Goal: Information Seeking & Learning: Learn about a topic

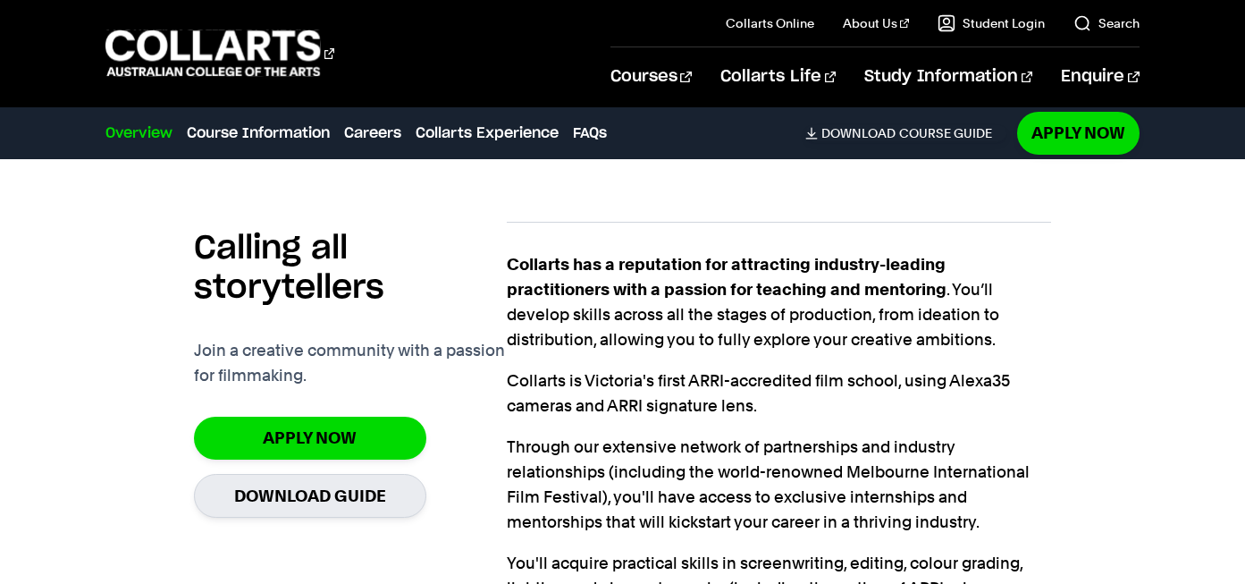
scroll to position [1074, 0]
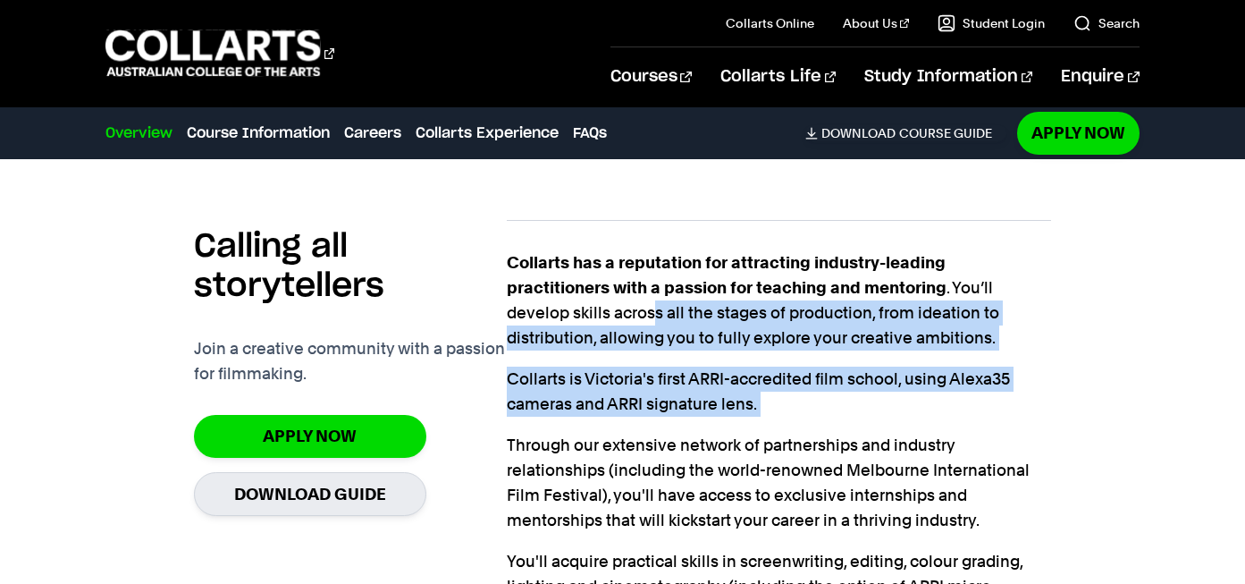
drag, startPoint x: 652, startPoint y: 308, endPoint x: 701, endPoint y: 417, distance: 119.6
click at [701, 417] on div "Collarts has a reputation for attracting industry-leading practitioners with a …" at bounding box center [779, 462] width 545 height 424
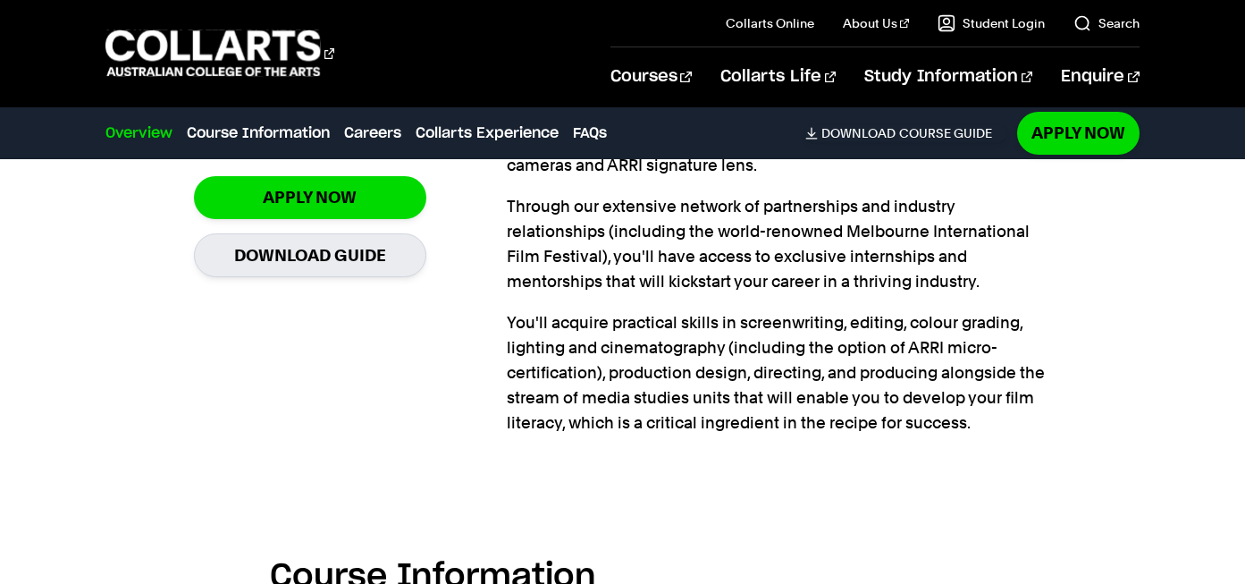
scroll to position [1318, 0]
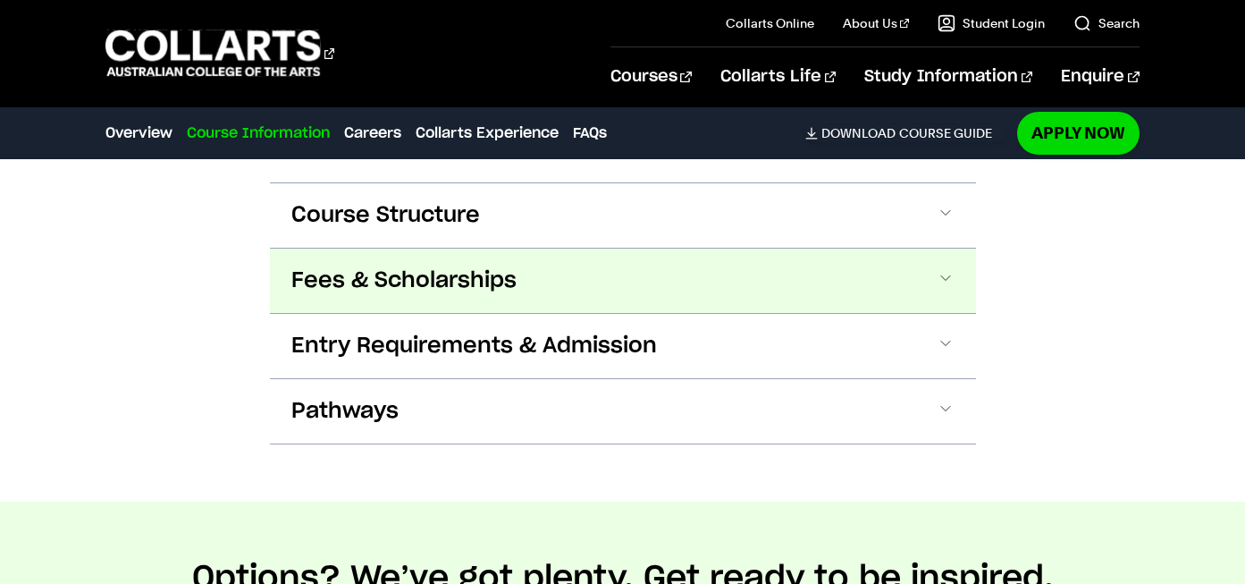
click at [596, 303] on button "Fees & Scholarships" at bounding box center [623, 280] width 706 height 64
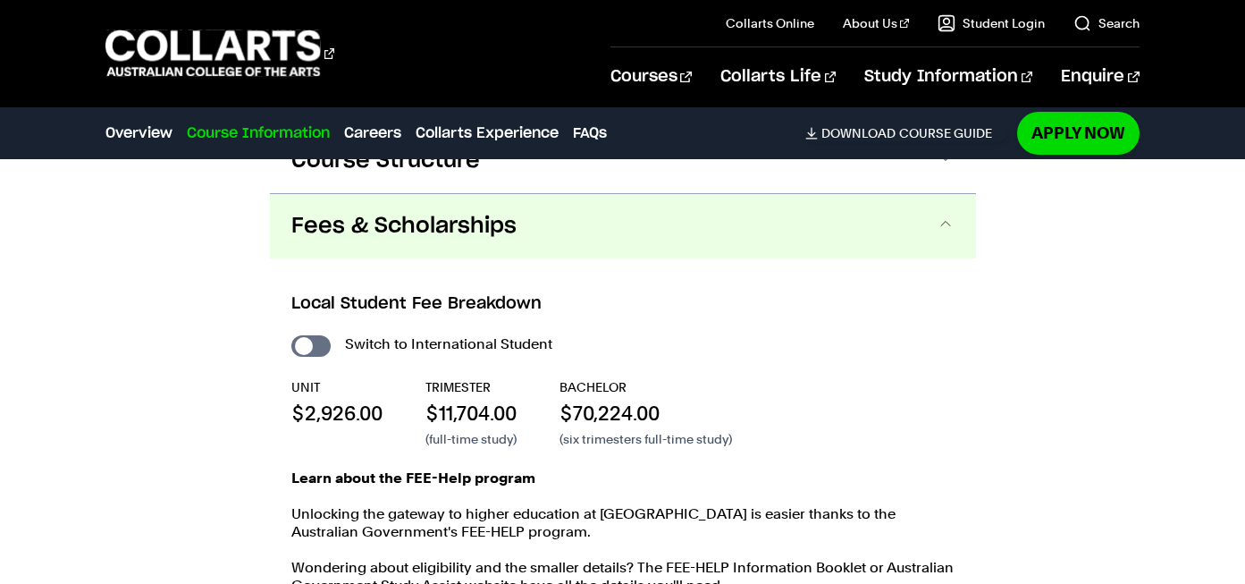
scroll to position [1807, 0]
click at [315, 342] on input "International Student" at bounding box center [310, 346] width 39 height 21
checkbox input "true"
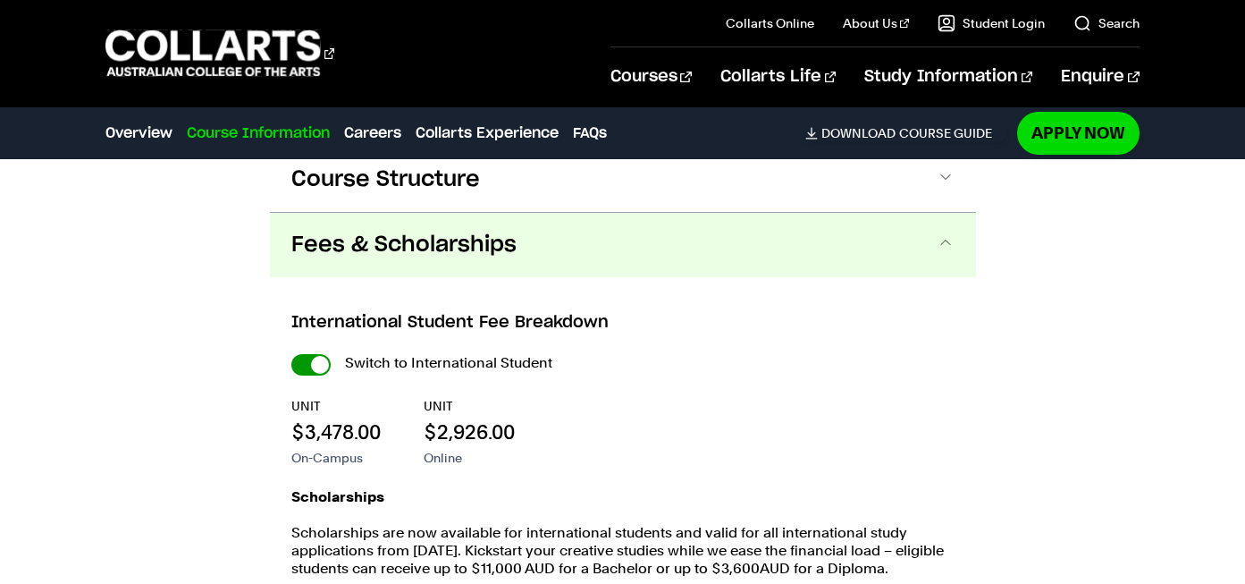
click at [320, 361] on input "International Student" at bounding box center [310, 364] width 39 height 21
checkbox input "false"
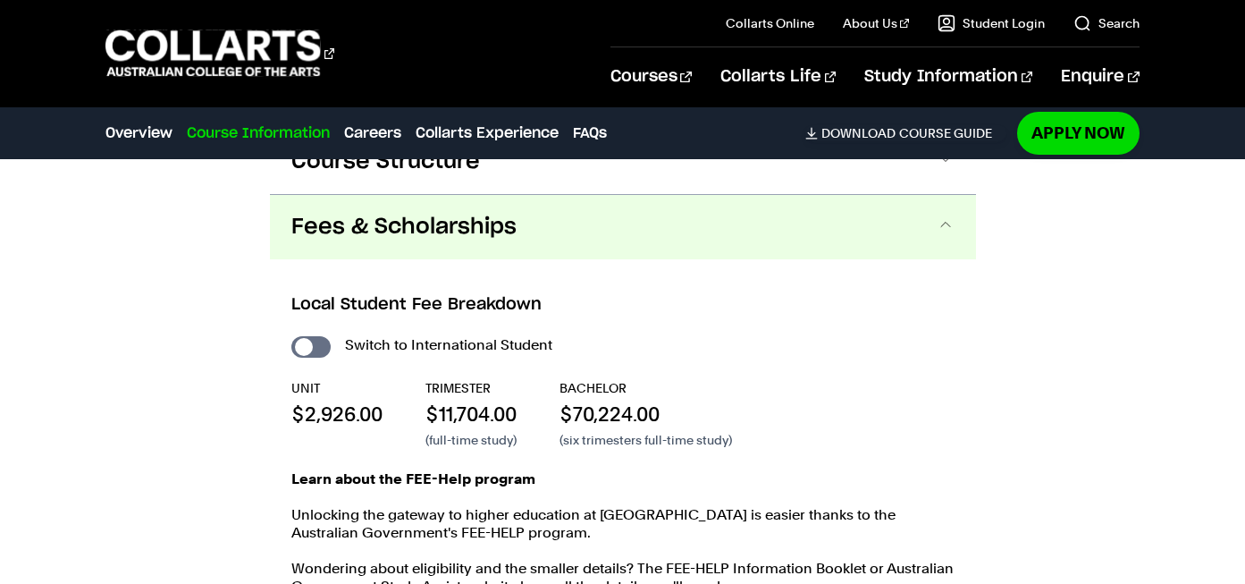
click at [449, 441] on p "(full-time study)" at bounding box center [470, 440] width 91 height 18
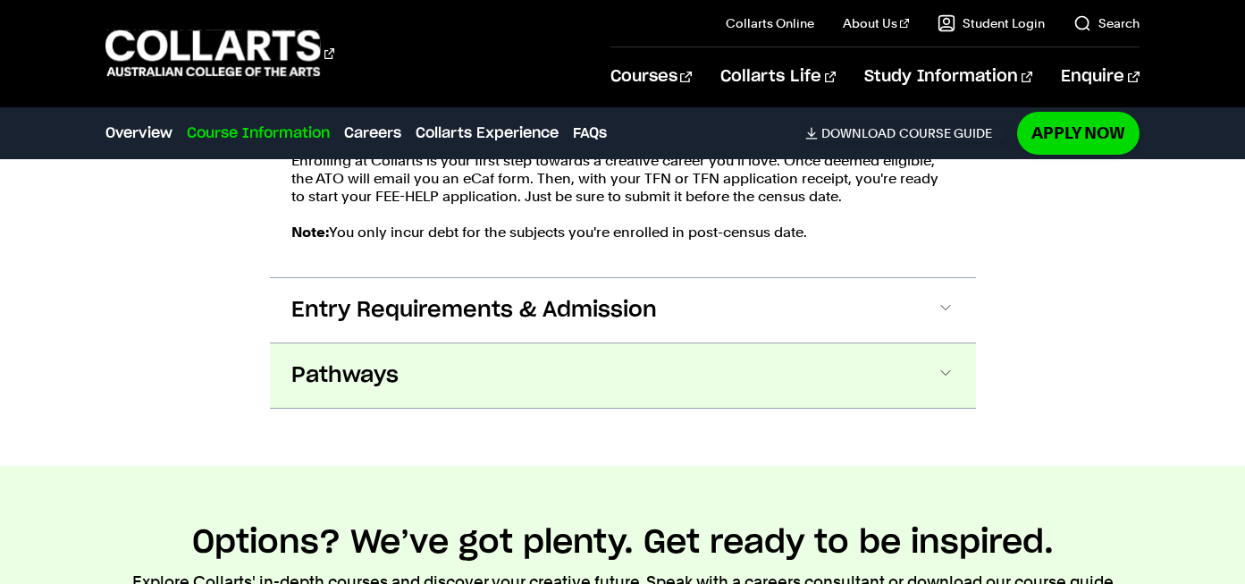
click at [445, 374] on button "Pathways" at bounding box center [623, 375] width 706 height 64
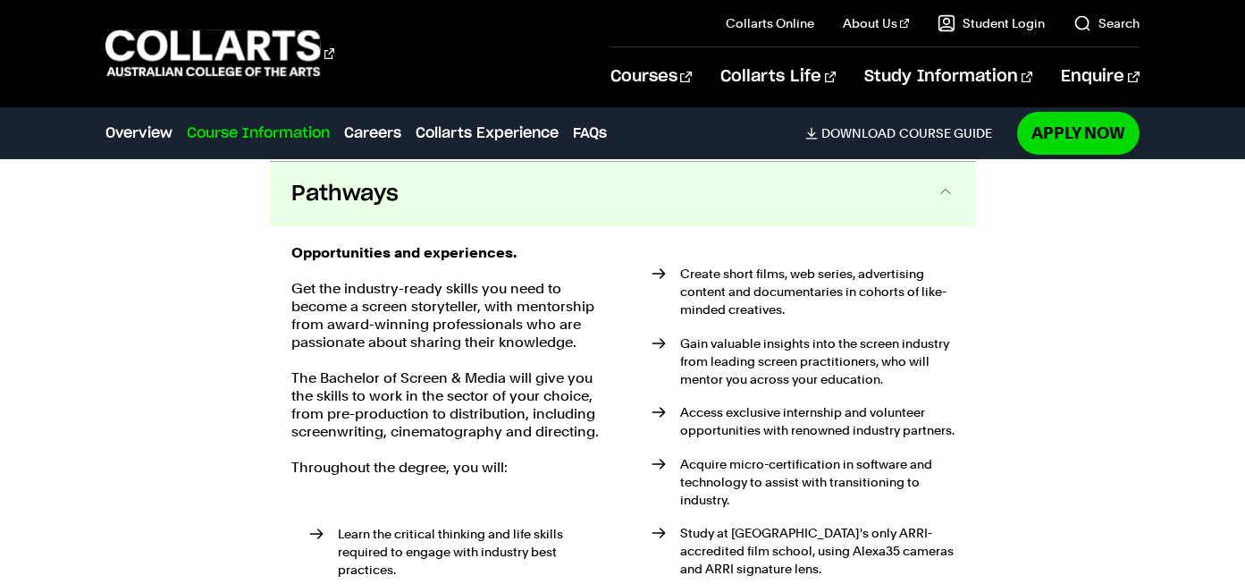
scroll to position [2450, 0]
click at [524, 219] on button "Pathways" at bounding box center [623, 193] width 706 height 64
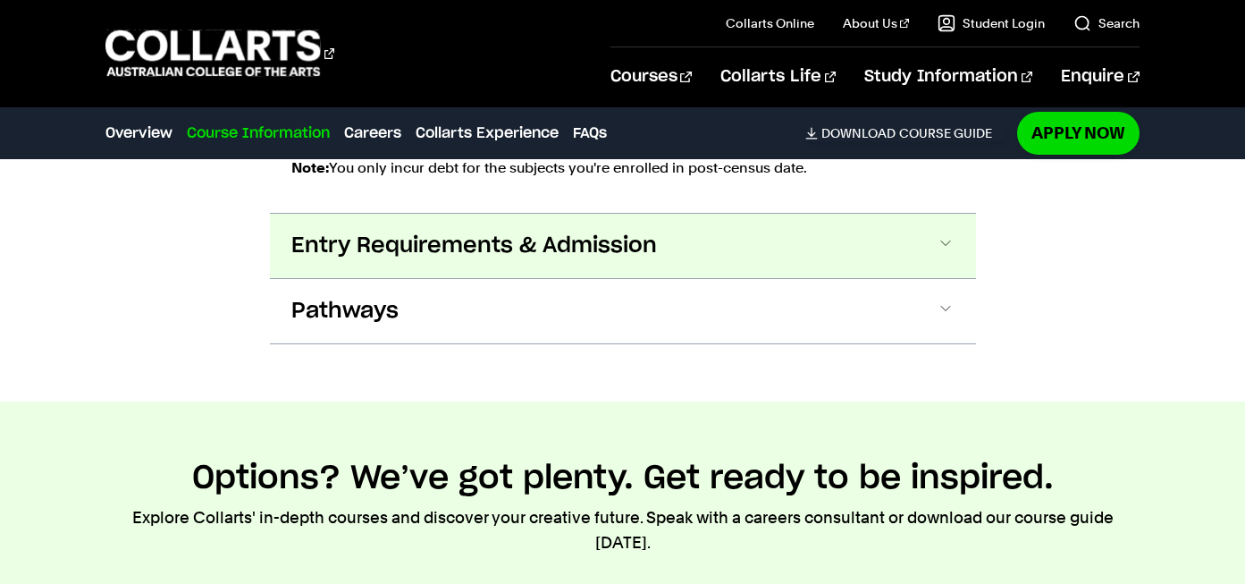
click at [521, 240] on span "Entry Requirements & Admission" at bounding box center [473, 245] width 365 height 29
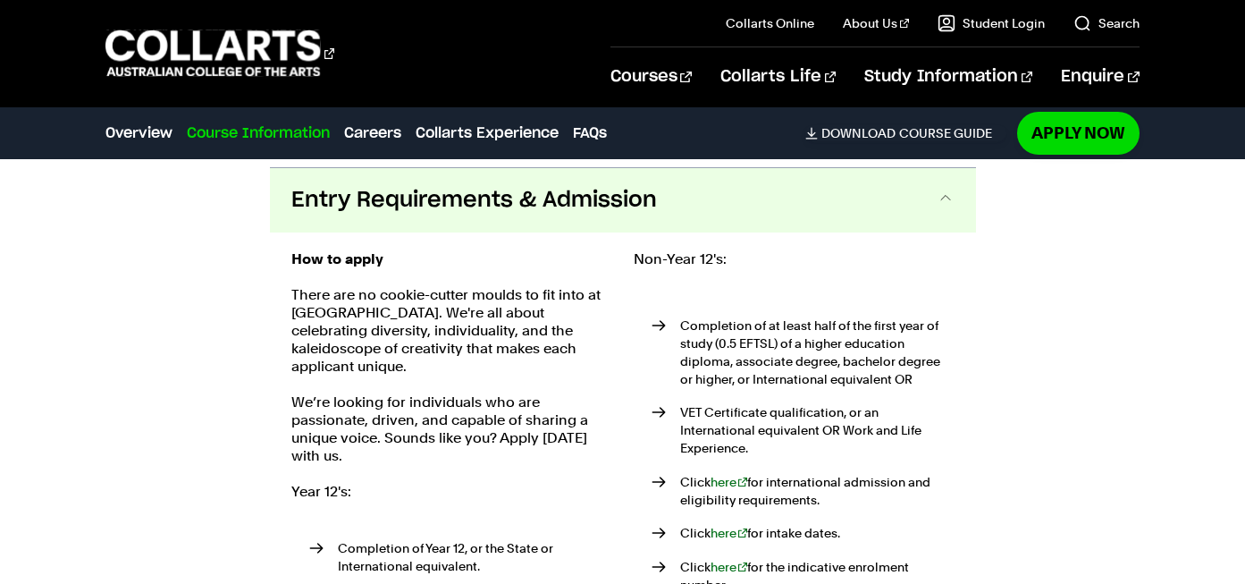
scroll to position [2376, 0]
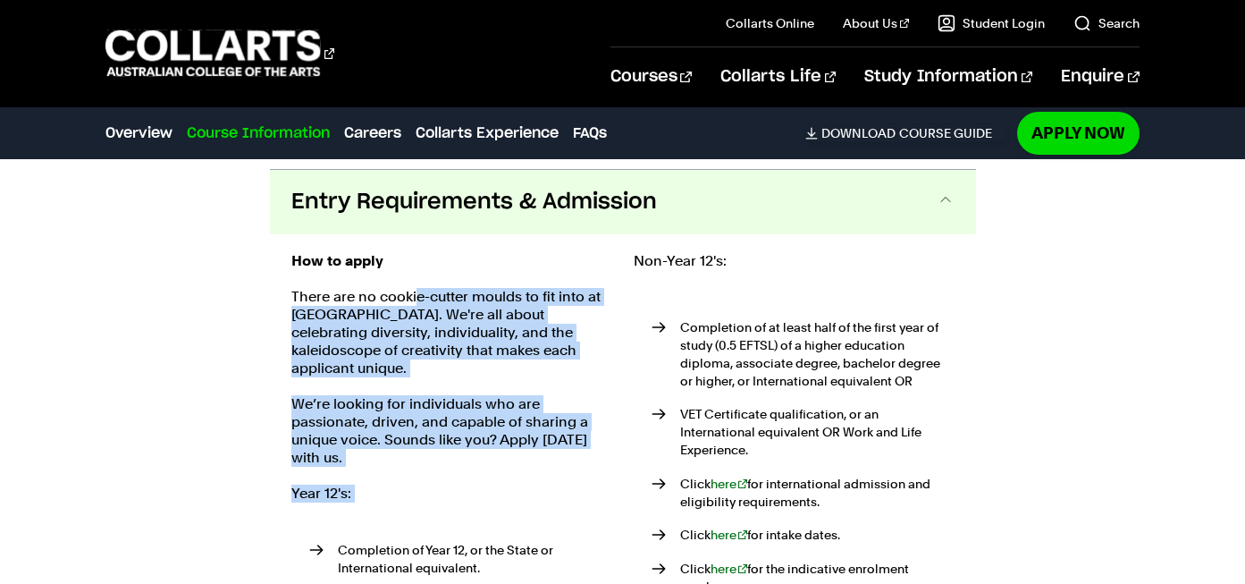
drag, startPoint x: 416, startPoint y: 305, endPoint x: 521, endPoint y: 486, distance: 209.4
click at [521, 486] on div "How to apply There are no cookie-cutter moulds to fit into at Collarts. We're a…" at bounding box center [451, 483] width 321 height 462
click at [520, 486] on div "How to apply There are no cookie-cutter moulds to fit into at Collarts. We're a…" at bounding box center [451, 483] width 321 height 462
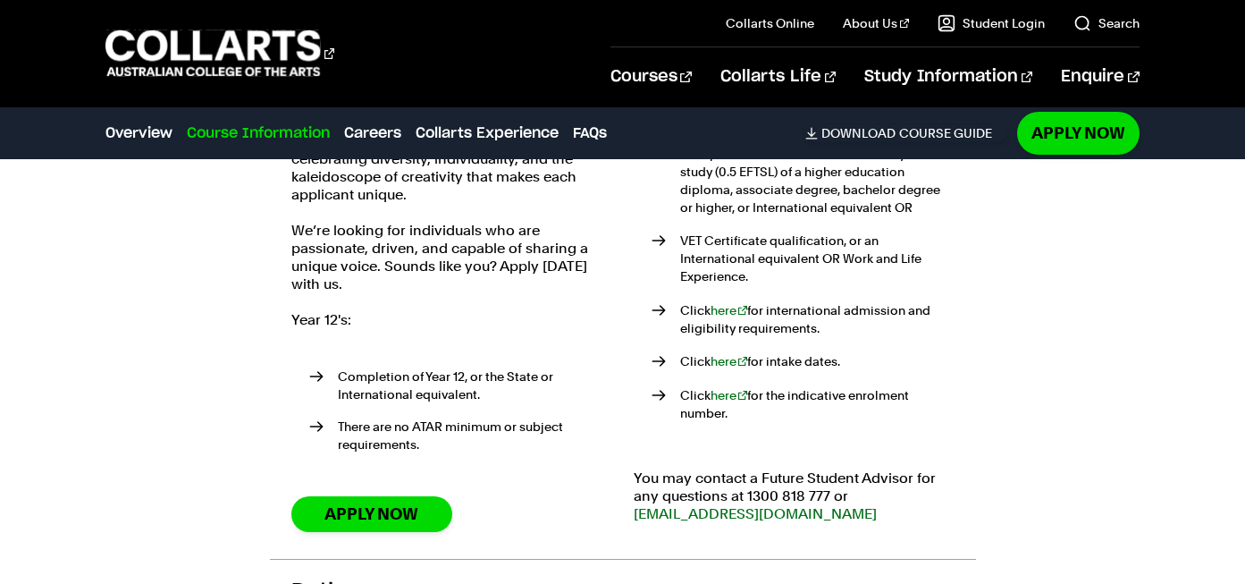
scroll to position [2489, 0]
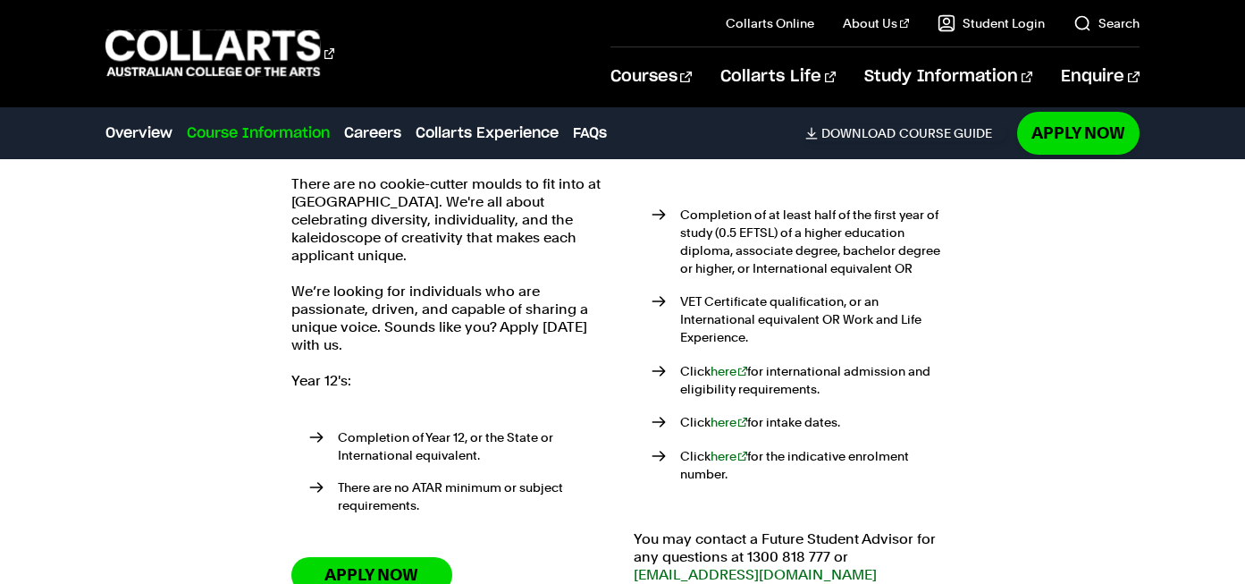
drag, startPoint x: 678, startPoint y: 209, endPoint x: 776, endPoint y: 482, distance: 289.4
click at [776, 482] on ul "Completion of at least half of the first year of study (0.5 EFTSL) of a higher …" at bounding box center [794, 343] width 321 height 337
drag, startPoint x: 803, startPoint y: 472, endPoint x: 679, endPoint y: 205, distance: 294.7
click at [679, 205] on ul "Completion of at least half of the first year of study (0.5 EFTSL) of a higher …" at bounding box center [794, 343] width 321 height 337
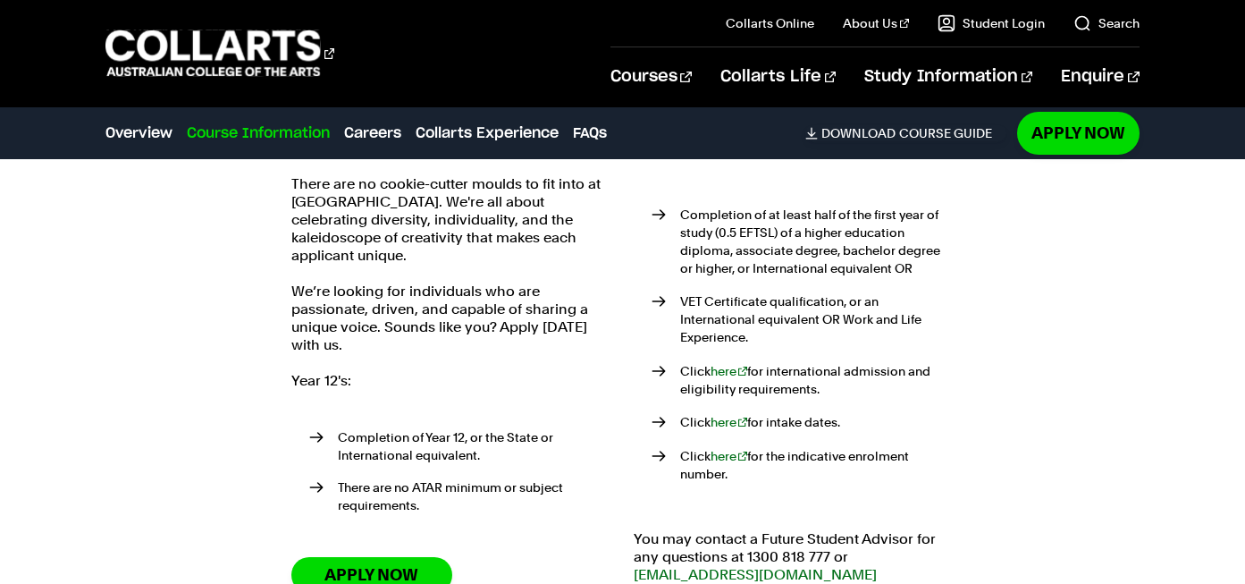
click at [680, 206] on p "Completion of at least half of the first year of study (0.5 EFTSL) of a higher …" at bounding box center [817, 241] width 274 height 71
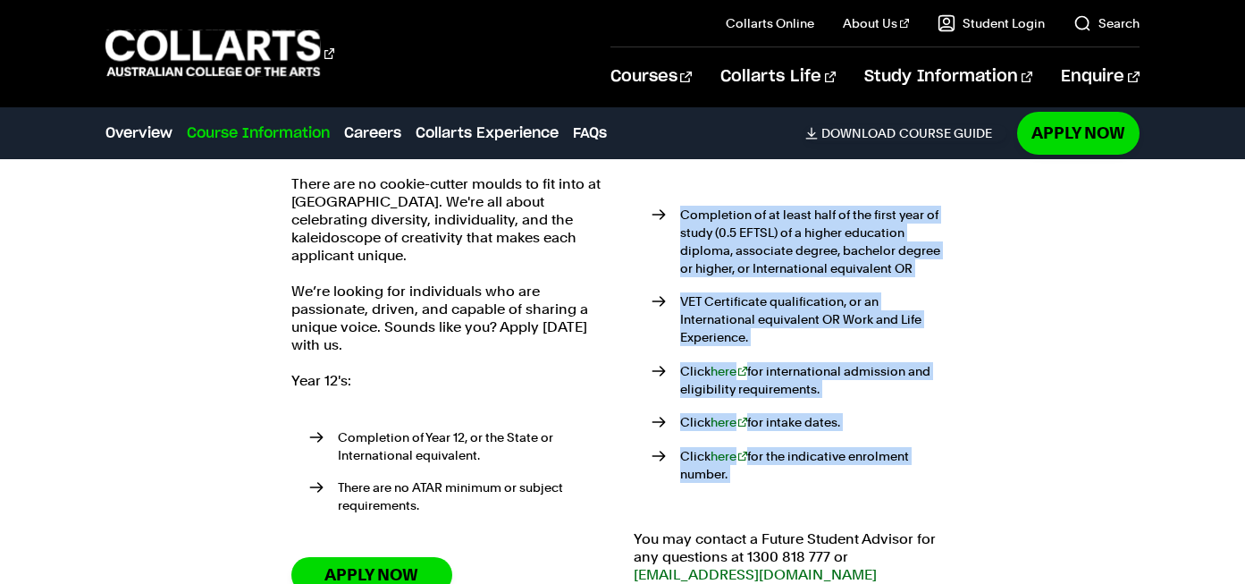
drag, startPoint x: 679, startPoint y: 205, endPoint x: 777, endPoint y: 506, distance: 316.8
click at [777, 506] on div "Non-Year 12's: Completion of at least half of the first year of study (0.5 EFTS…" at bounding box center [794, 370] width 321 height 462
drag, startPoint x: 797, startPoint y: 493, endPoint x: 675, endPoint y: 178, distance: 338.4
click at [674, 178] on ul "Completion of at least half of the first year of study (0.5 EFTSL) of a higher …" at bounding box center [794, 343] width 321 height 337
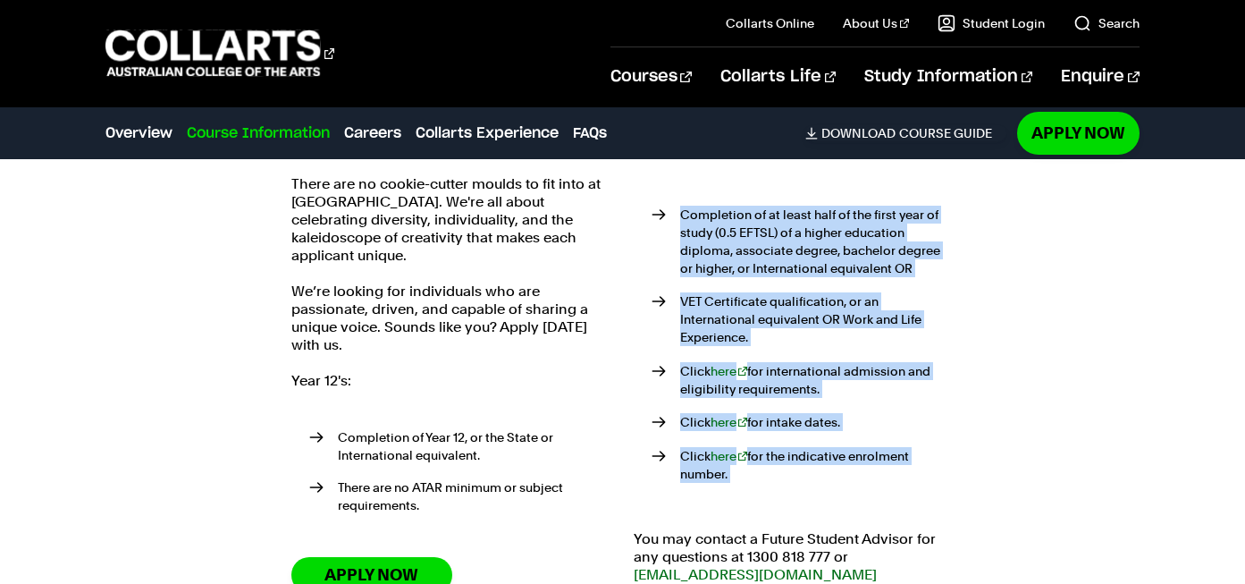
click at [675, 178] on ul "Completion of at least half of the first year of study (0.5 EFTSL) of a higher …" at bounding box center [794, 343] width 321 height 337
drag, startPoint x: 679, startPoint y: 197, endPoint x: 734, endPoint y: 490, distance: 298.1
click at [734, 491] on ul "Completion of at least half of the first year of study (0.5 EFTSL) of a higher …" at bounding box center [794, 343] width 321 height 337
click at [734, 490] on ul "Completion of at least half of the first year of study (0.5 EFTSL) of a higher …" at bounding box center [794, 343] width 321 height 337
drag, startPoint x: 734, startPoint y: 490, endPoint x: 691, endPoint y: 189, distance: 303.3
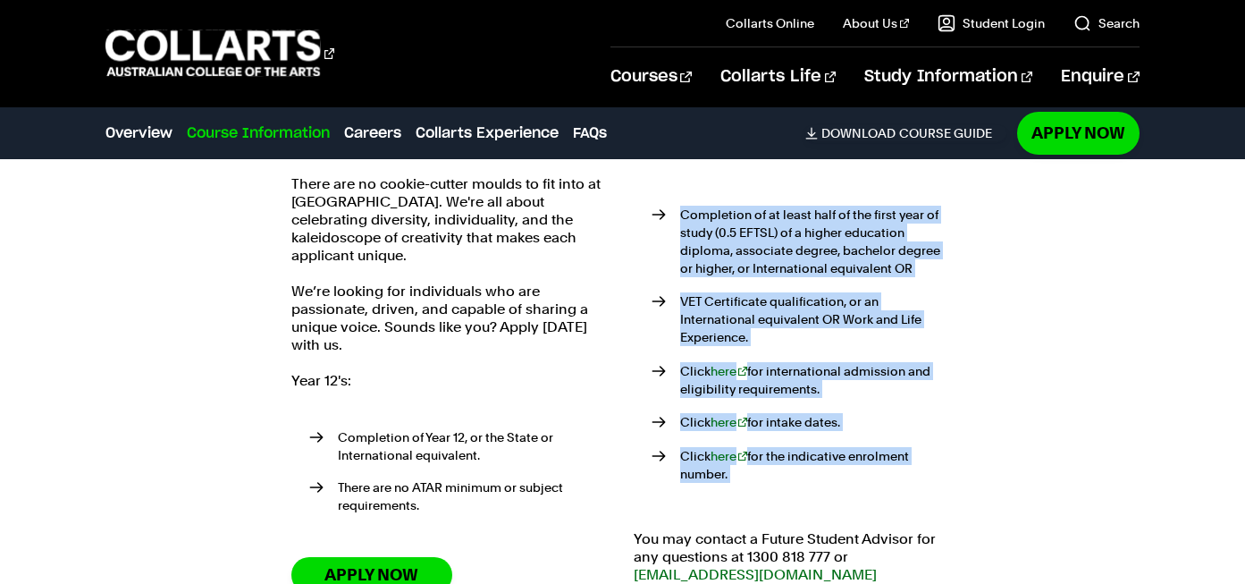
click at [691, 189] on ul "Completion of at least half of the first year of study (0.5 EFTSL) of a higher …" at bounding box center [794, 343] width 321 height 337
drag, startPoint x: 676, startPoint y: 188, endPoint x: 784, endPoint y: 528, distance: 357.2
click at [784, 528] on div "Non-Year 12's: Completion of at least half of the first year of study (0.5 EFTS…" at bounding box center [794, 370] width 321 height 462
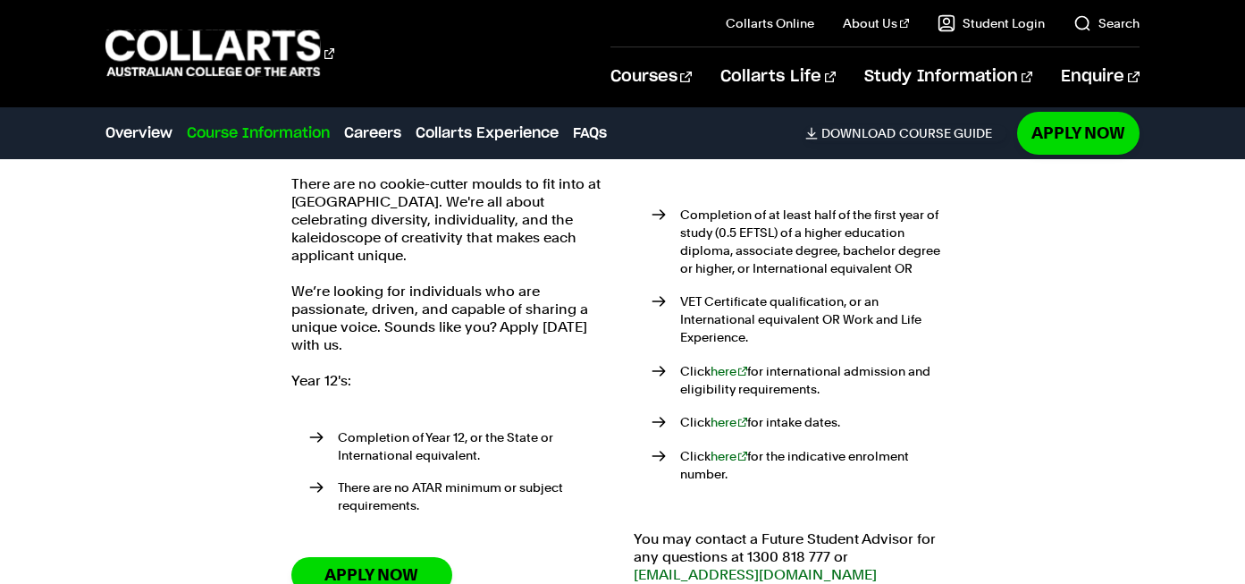
click at [785, 461] on p "Click here for the indicative enrolment number." at bounding box center [817, 465] width 274 height 36
drag, startPoint x: 799, startPoint y: 458, endPoint x: 681, endPoint y: 206, distance: 277.4
click at [681, 206] on ul "Completion of at least half of the first year of study (0.5 EFTSL) of a higher …" at bounding box center [794, 343] width 321 height 337
click at [681, 206] on p "Completion of at least half of the first year of study (0.5 EFTSL) of a higher …" at bounding box center [817, 241] width 274 height 71
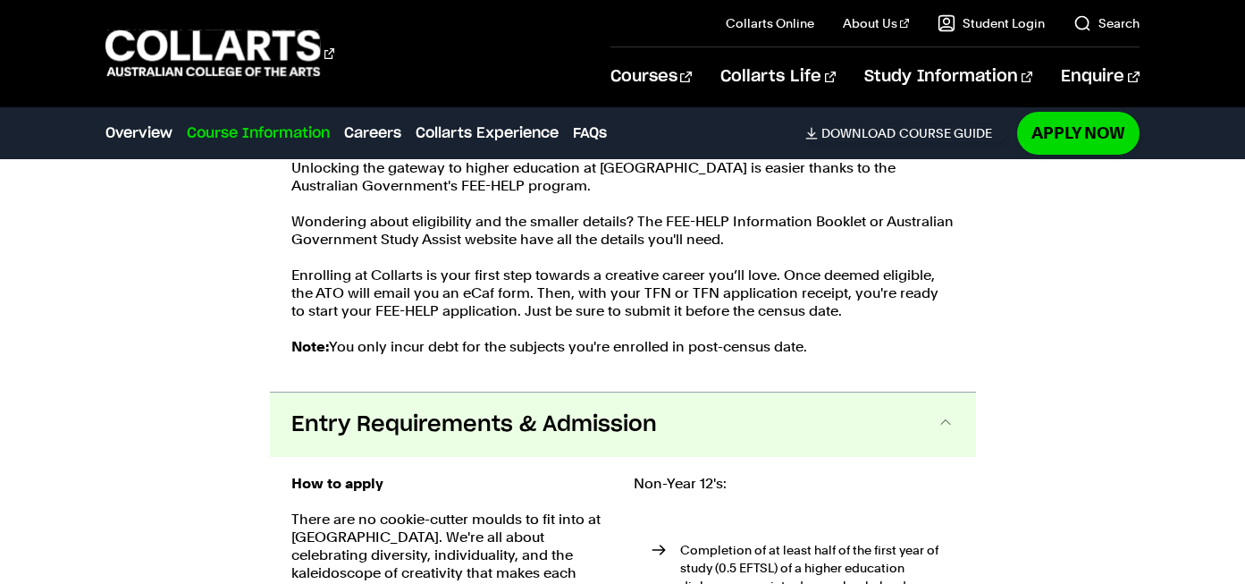
scroll to position [2155, 0]
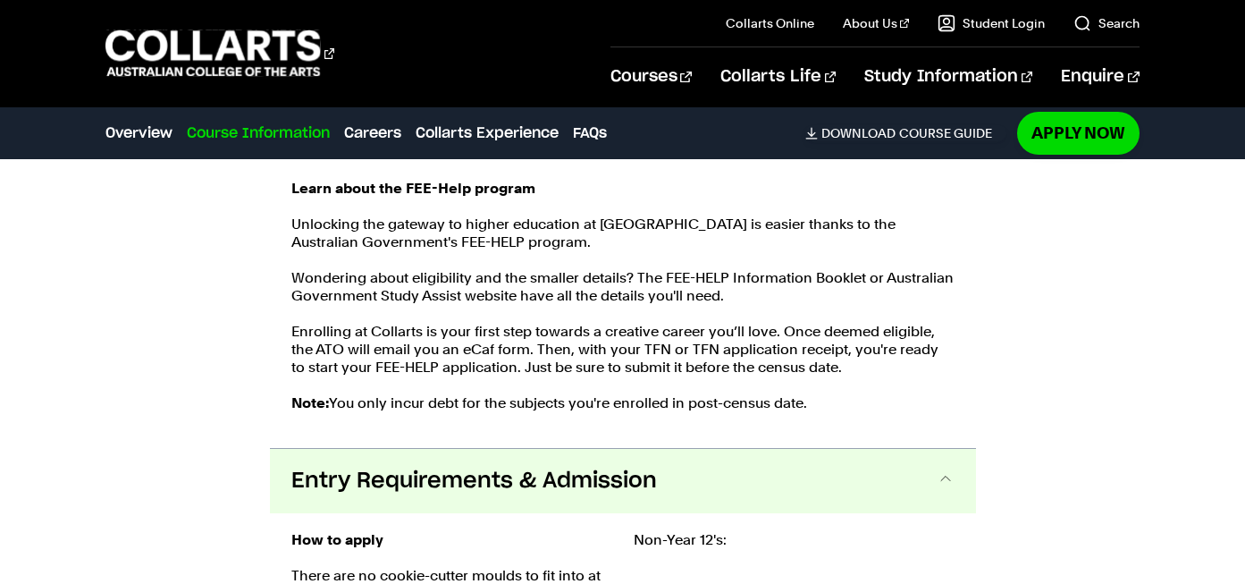
click at [928, 486] on button "Entry Requirements & Admission" at bounding box center [623, 481] width 706 height 64
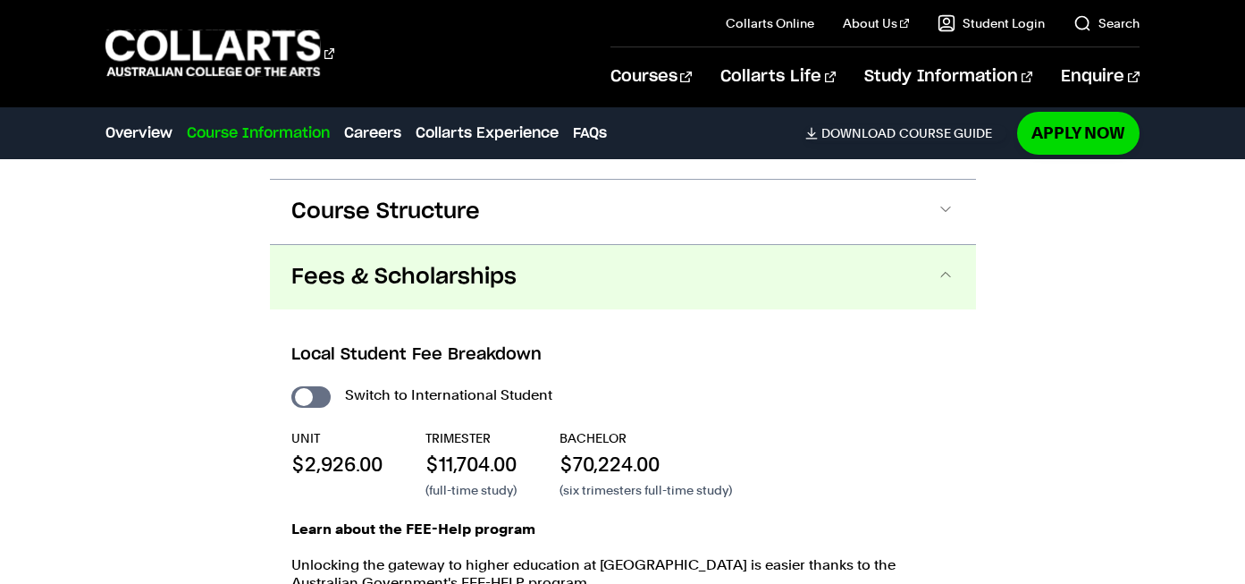
scroll to position [1759, 0]
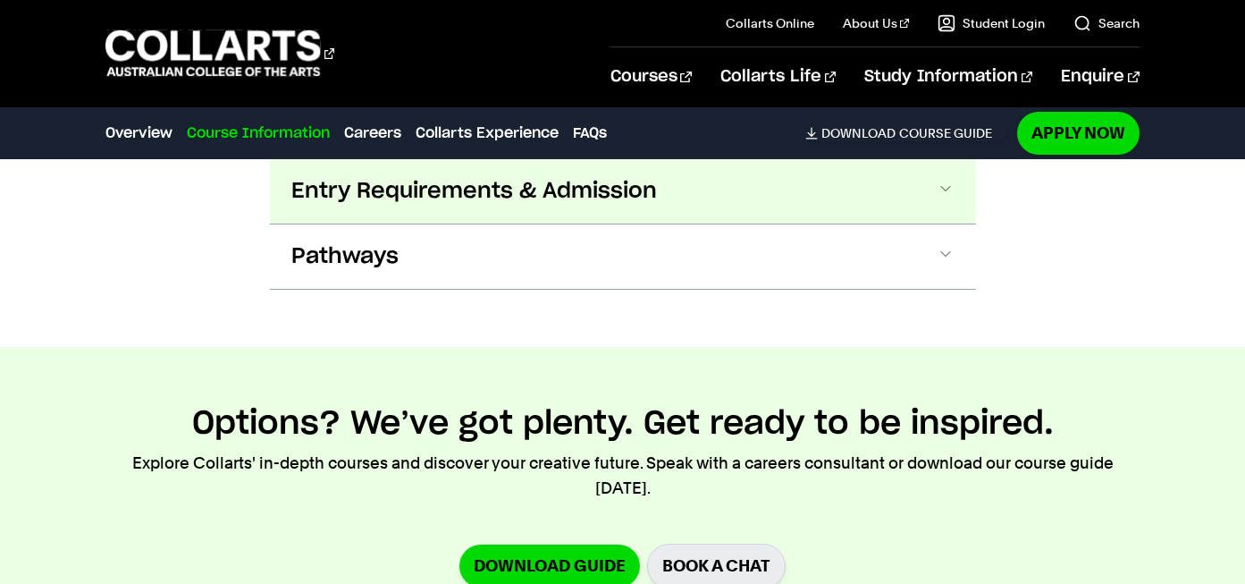
click at [745, 181] on button "Entry Requirements & Admission" at bounding box center [623, 191] width 706 height 64
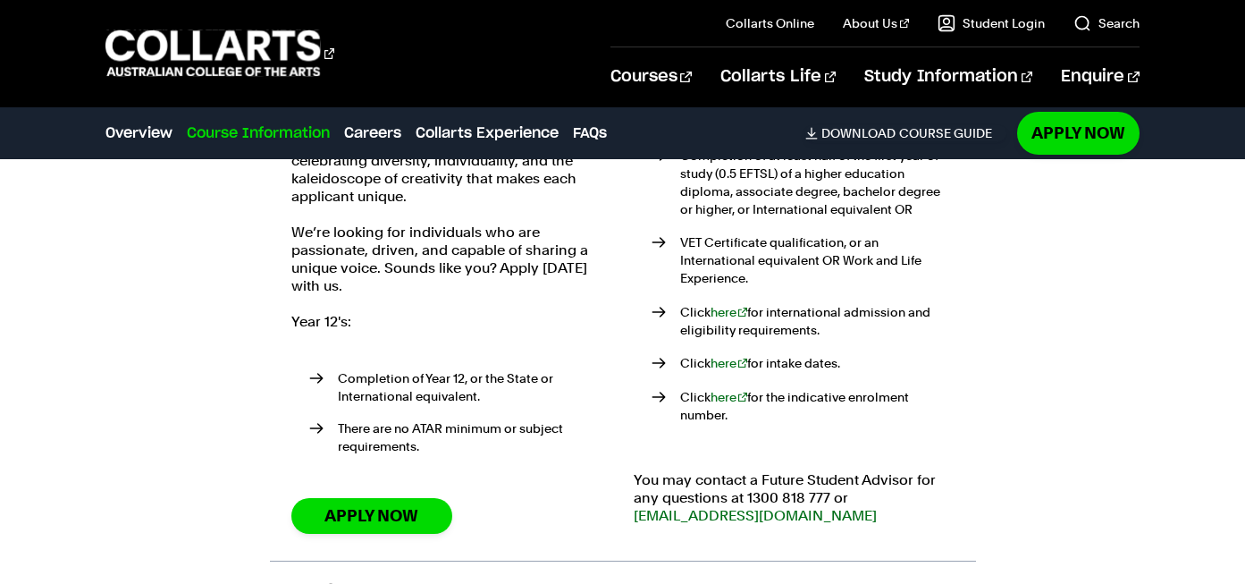
scroll to position [2743, 0]
